Goal: Transaction & Acquisition: Purchase product/service

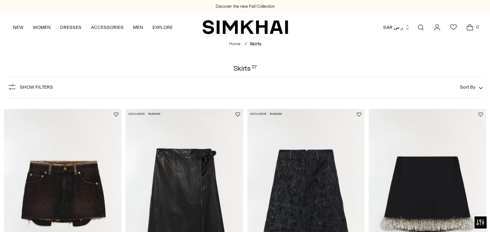
click at [30, 88] on span "Show Filters" at bounding box center [36, 86] width 33 height 5
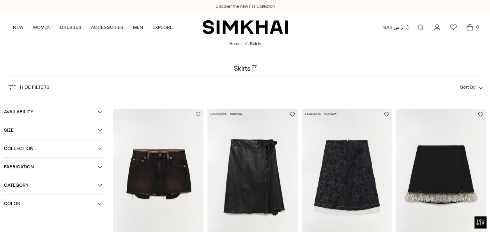
click at [103, 202] on button "Color" at bounding box center [53, 203] width 99 height 18
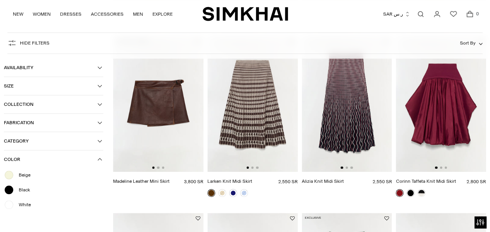
scroll to position [245, 0]
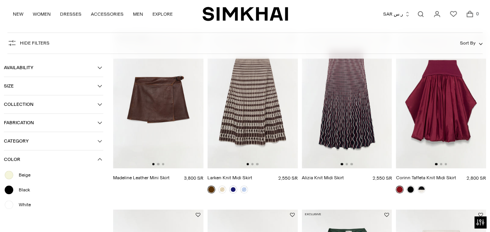
click at [457, 83] on img at bounding box center [441, 100] width 90 height 136
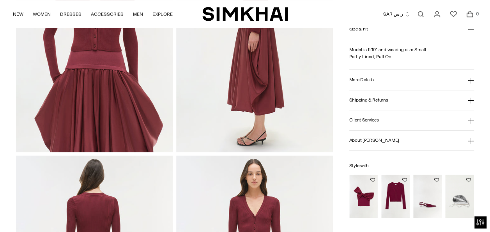
scroll to position [382, 0]
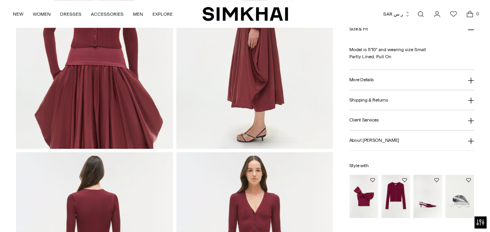
click at [0, 0] on img "Celiana Off Shoulder Top" at bounding box center [0, 0] width 0 height 0
